Goal: Check status: Check status

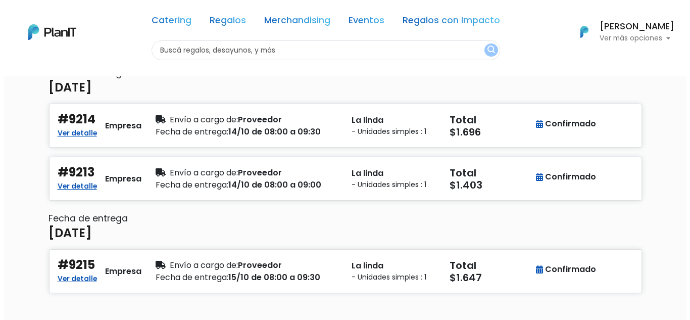
scroll to position [123, 0]
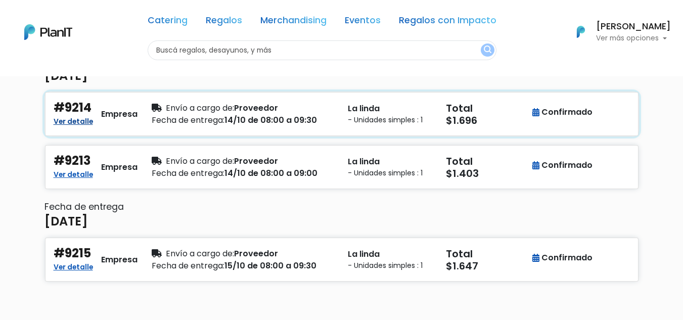
click at [66, 124] on link "Ver detalle" at bounding box center [73, 120] width 39 height 12
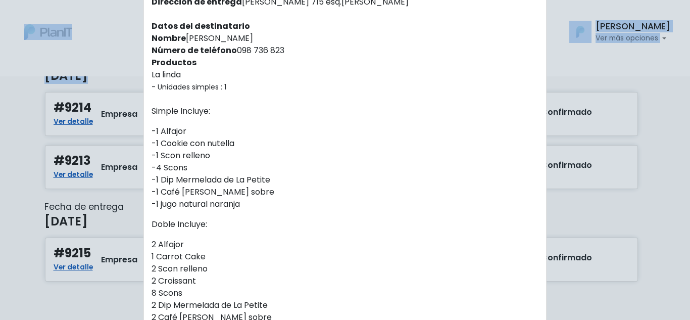
scroll to position [162, 0]
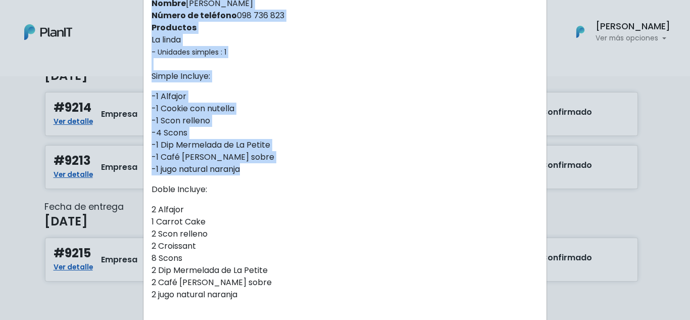
drag, startPoint x: 146, startPoint y: 28, endPoint x: 330, endPoint y: 167, distance: 230.6
click at [330, 167] on div "Orden #9214 Recibiste un nuevo pedido de: On Lab by Santander . Fecha del pedid…" at bounding box center [345, 245] width 404 height 786
copy div "Orden #9214 Recibiste un nuevo pedido de: On Lab by [PERSON_NAME] . Fecha del p…"
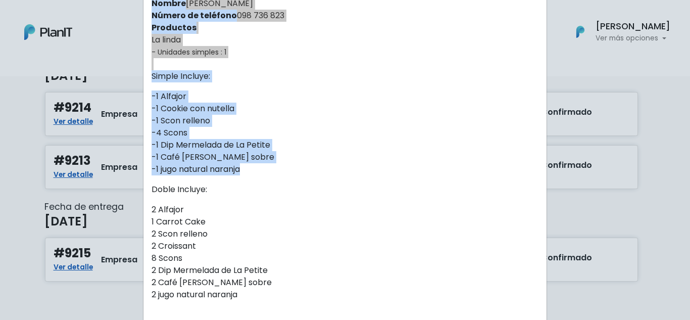
click at [13, 172] on div "Orden #9214 Recibiste un nuevo pedido de: On Lab by Santander . Fecha del pedid…" at bounding box center [345, 160] width 690 height 320
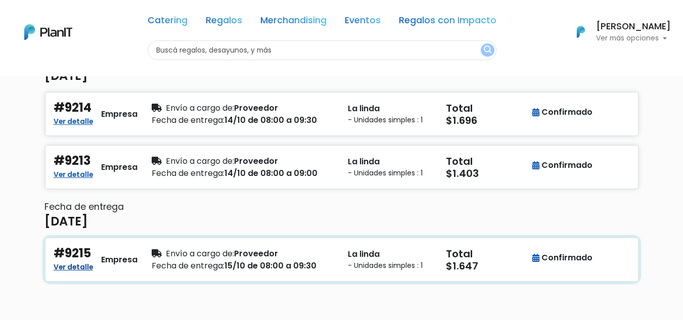
click at [81, 268] on link "Ver detalle" at bounding box center [73, 266] width 39 height 12
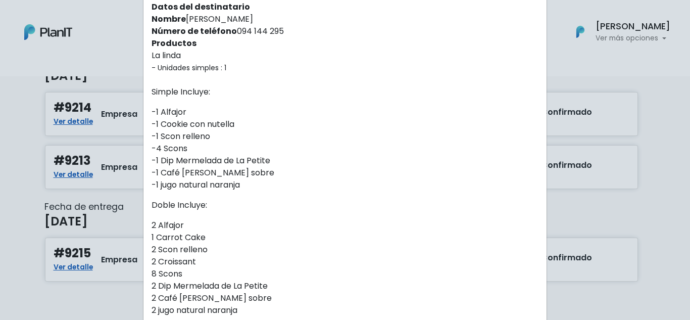
scroll to position [200, 0]
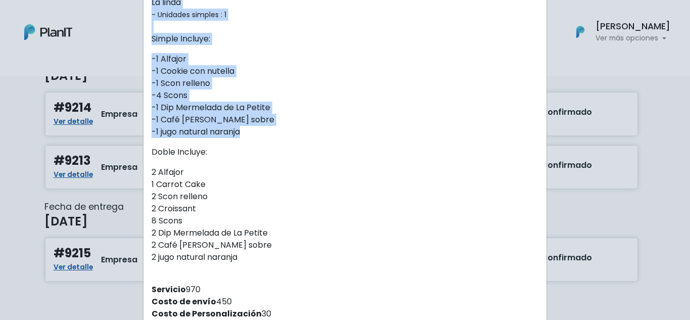
drag, startPoint x: 146, startPoint y: 31, endPoint x: 302, endPoint y: 128, distance: 183.4
click at [302, 128] on div "Orden #9215 Recibiste un nuevo pedido de: On Lab by Santander . Fecha del pedid…" at bounding box center [345, 208] width 404 height 786
copy div "Orden #9215 Recibiste un nuevo pedido de: On Lab by [PERSON_NAME] . Fecha del p…"
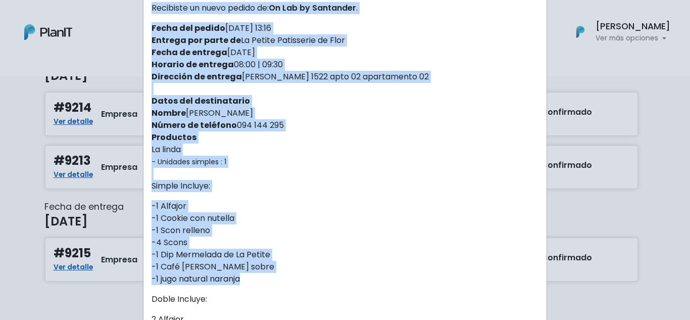
scroll to position [50, 0]
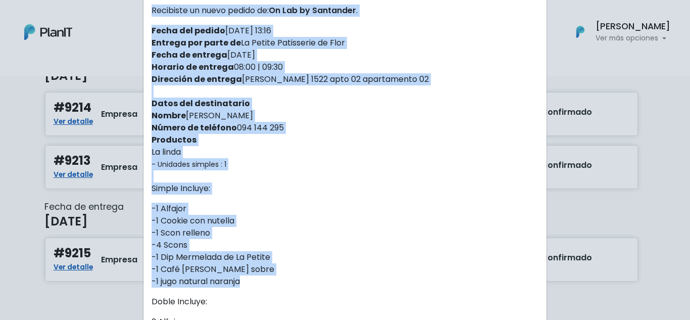
click at [85, 118] on div "Orden #9215 Recibiste un nuevo pedido de: On Lab by Santander . Fecha del pedid…" at bounding box center [345, 160] width 690 height 320
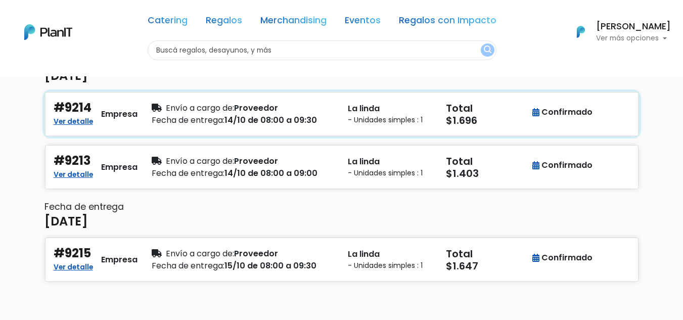
click at [84, 120] on link "Ver detalle" at bounding box center [73, 120] width 39 height 12
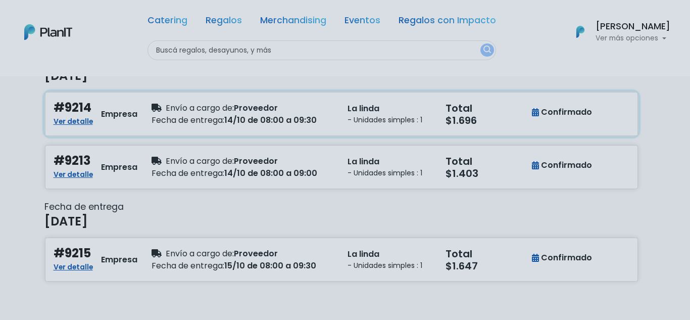
scroll to position [0, 0]
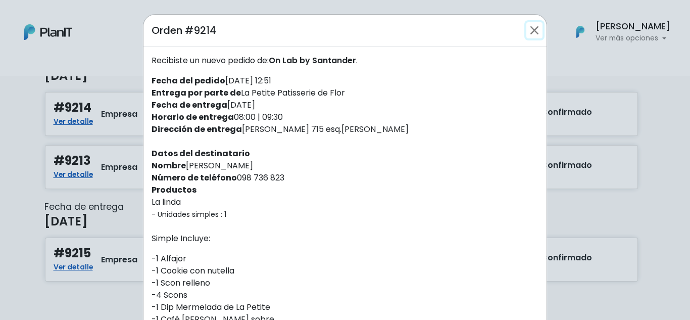
click at [531, 25] on button "Close" at bounding box center [535, 30] width 16 height 16
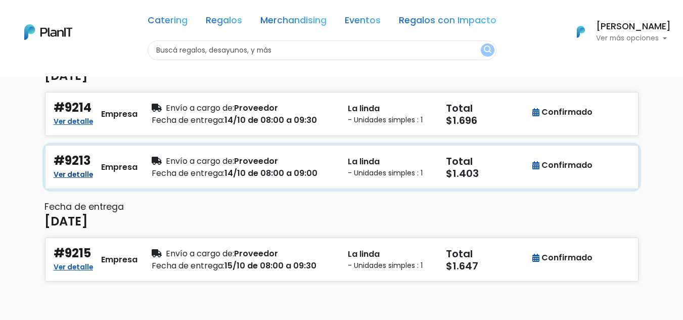
click at [79, 174] on link "Ver detalle" at bounding box center [73, 173] width 39 height 12
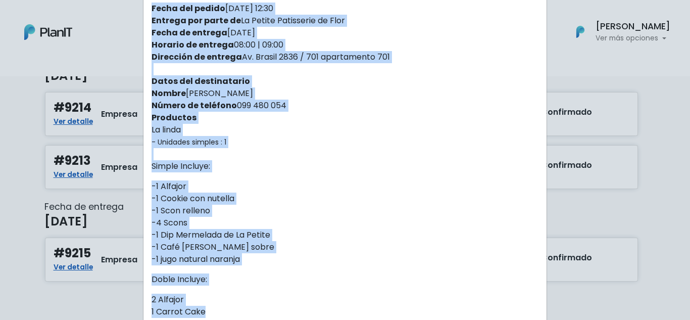
scroll to position [90, 0]
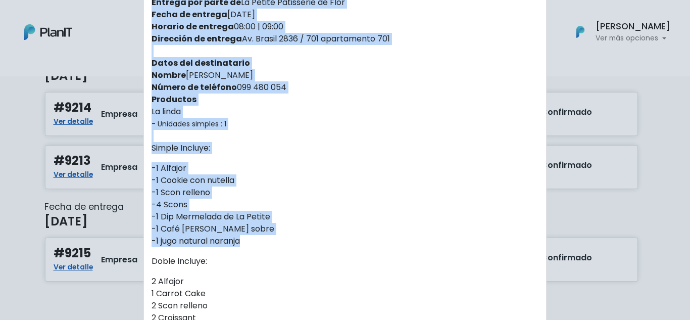
drag, startPoint x: 149, startPoint y: 30, endPoint x: 364, endPoint y: 240, distance: 300.9
click at [364, 240] on div "Orden #9213 Recibiste un nuevo pedido de: On Lab by Santander . Fecha del pedid…" at bounding box center [345, 323] width 404 height 798
copy div "Orden #9213 Recibiste un nuevo pedido de: On Lab by [PERSON_NAME] . Fecha del p…"
